Goal: Transaction & Acquisition: Purchase product/service

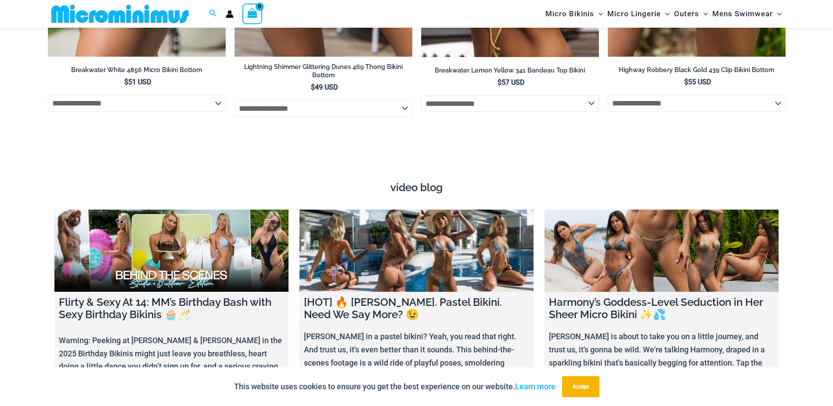
scroll to position [3301, 0]
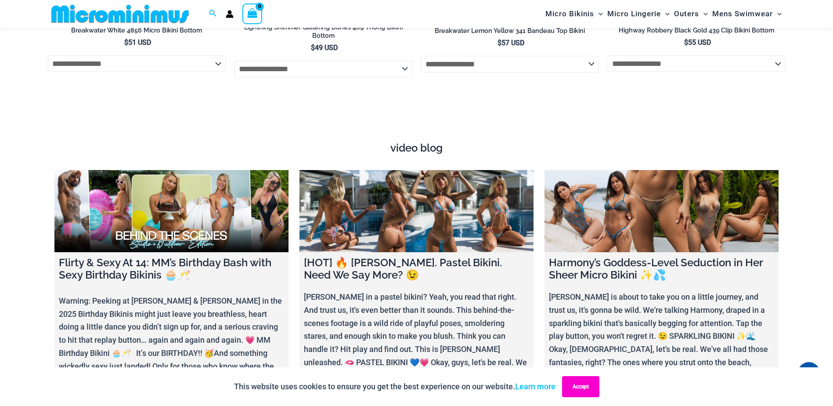
click at [589, 383] on button "Accept" at bounding box center [580, 386] width 37 height 21
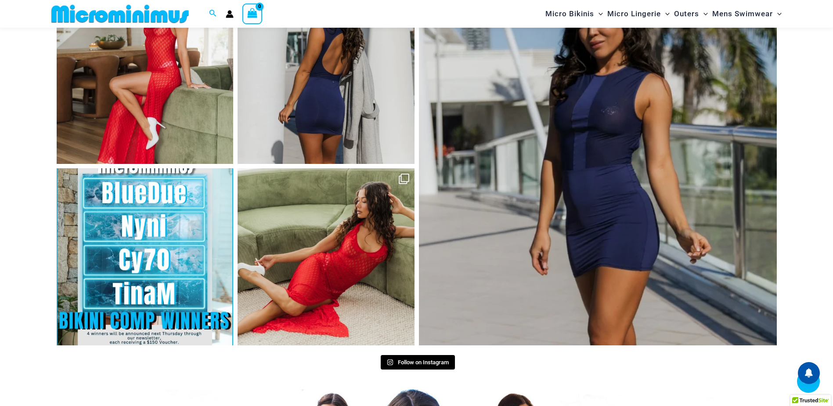
scroll to position [4172, 0]
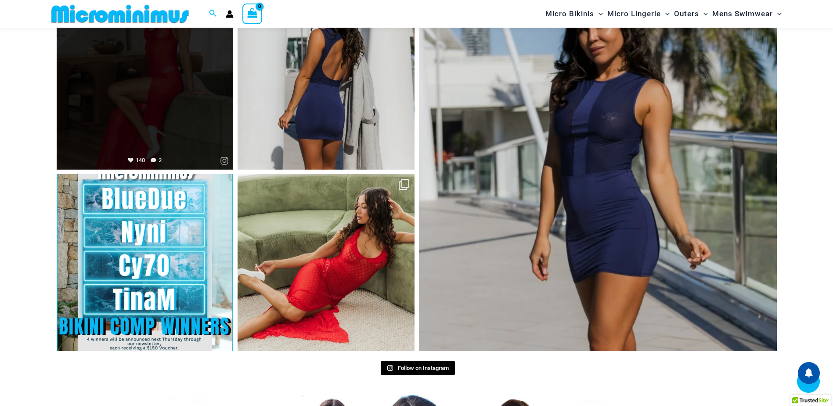
click at [186, 117] on link "Open" at bounding box center [145, 81] width 177 height 177
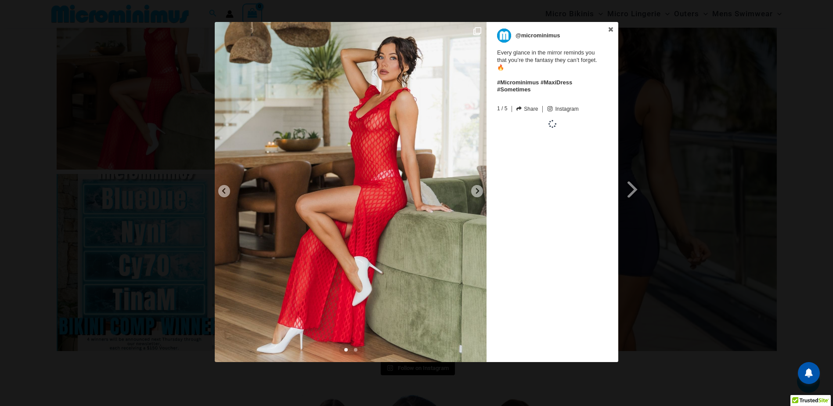
click at [635, 187] on span at bounding box center [632, 189] width 15 height 20
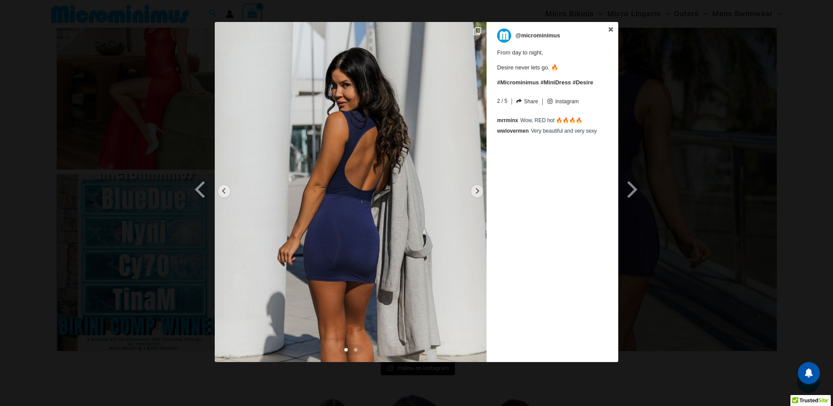
click at [635, 187] on span at bounding box center [632, 189] width 15 height 20
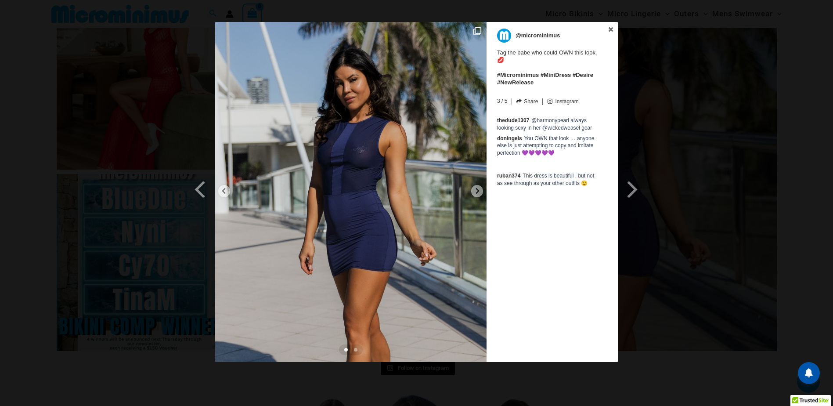
click at [635, 187] on span at bounding box center [632, 189] width 15 height 20
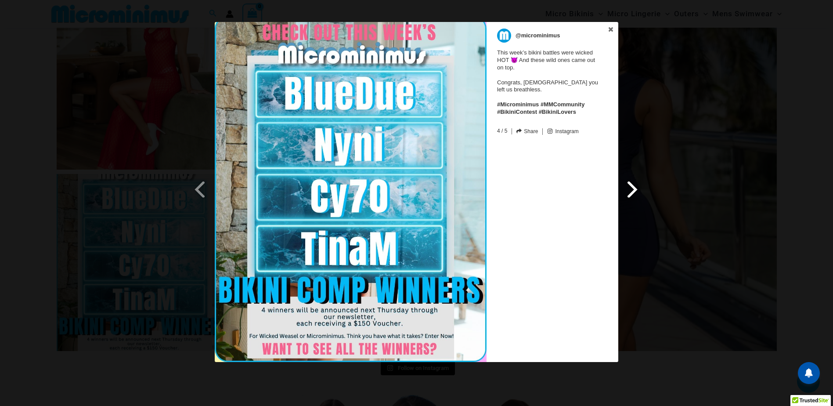
click at [635, 187] on span at bounding box center [632, 189] width 15 height 20
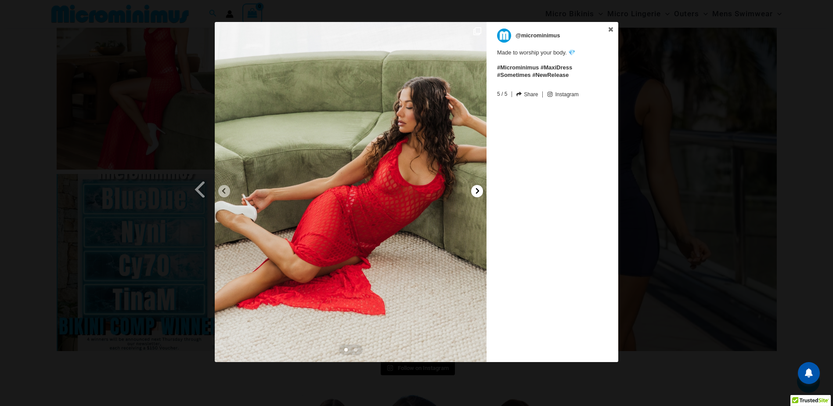
click at [476, 190] on icon at bounding box center [477, 190] width 7 height 7
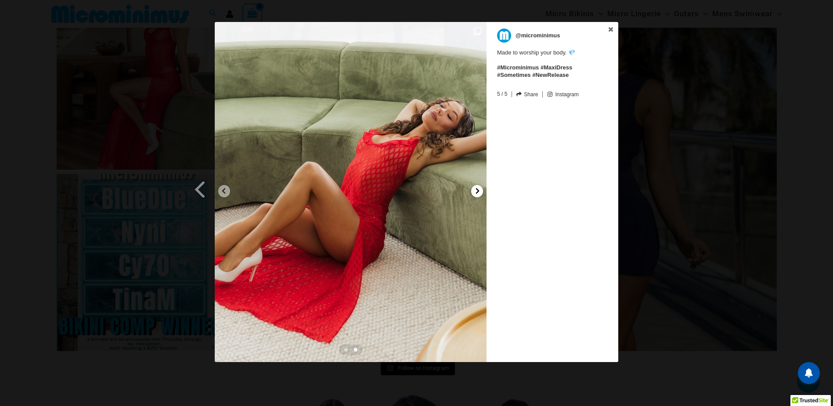
click at [476, 190] on icon at bounding box center [477, 190] width 7 height 7
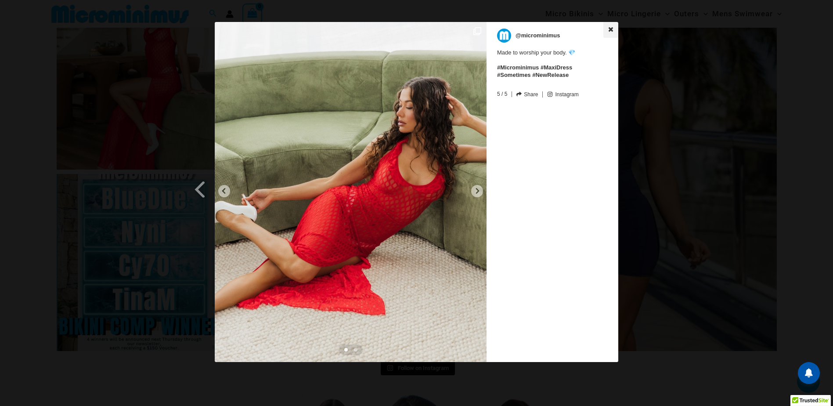
click at [607, 31] on link at bounding box center [610, 30] width 15 height 16
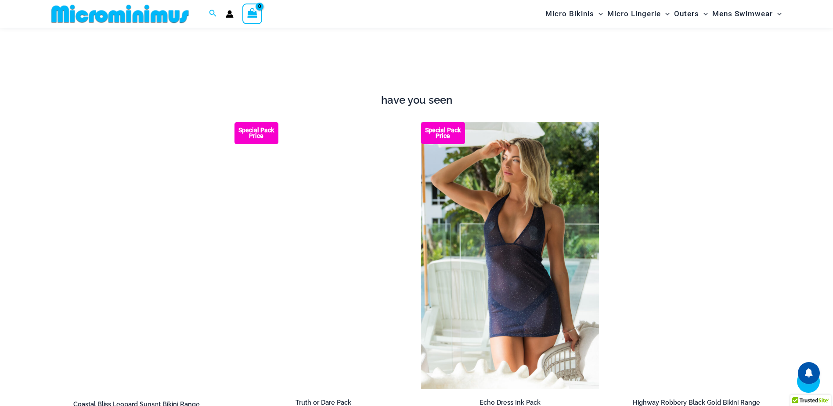
scroll to position [1118, 0]
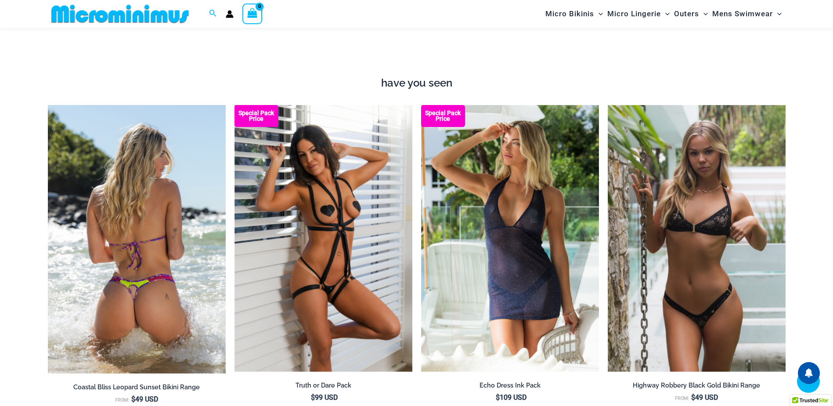
click at [155, 257] on img at bounding box center [137, 239] width 178 height 269
